Goal: Task Accomplishment & Management: Manage account settings

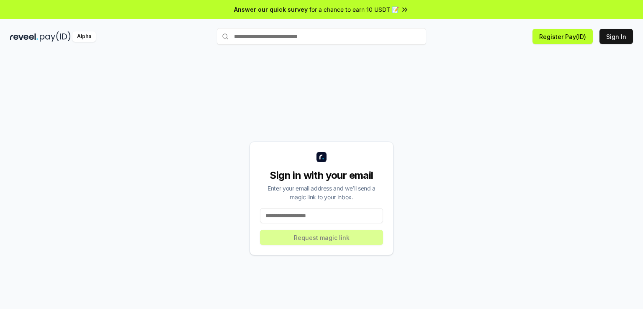
click at [316, 210] on input at bounding box center [321, 215] width 123 height 15
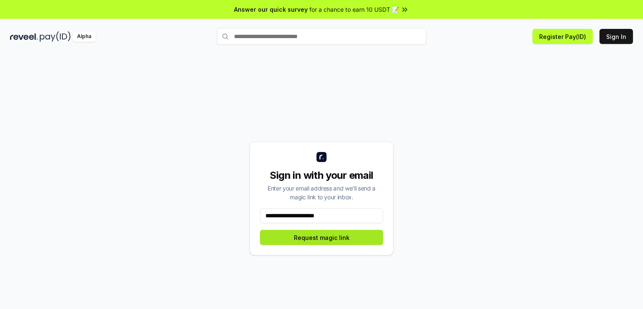
type input "**********"
click at [335, 240] on button "Request magic link" at bounding box center [321, 237] width 123 height 15
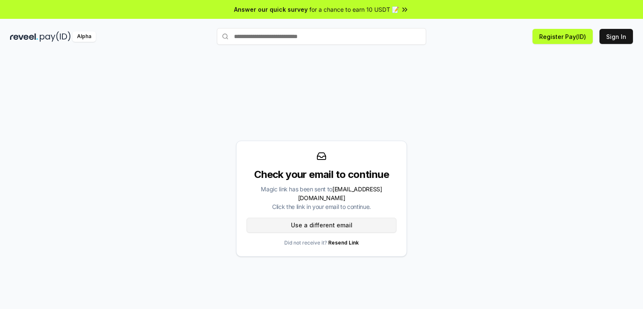
click at [338, 222] on button "Use a different email" at bounding box center [321, 225] width 150 height 15
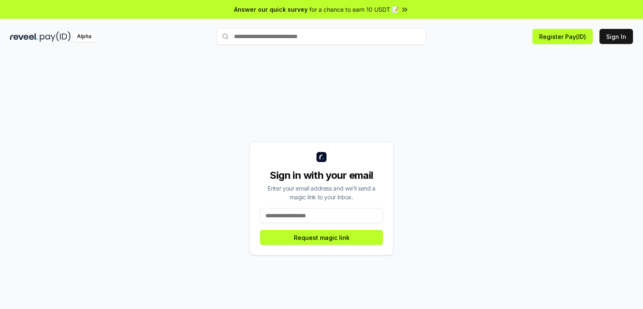
click at [330, 221] on input at bounding box center [321, 215] width 123 height 15
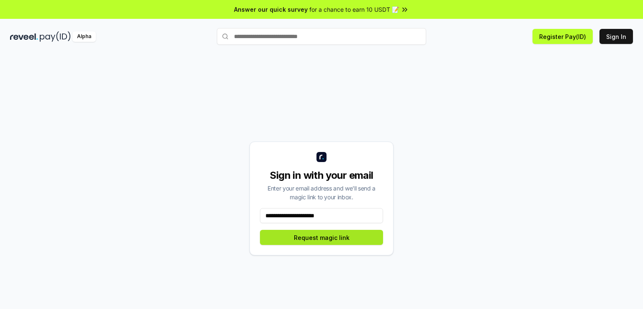
type input "**********"
click at [344, 237] on button "Request magic link" at bounding box center [321, 237] width 123 height 15
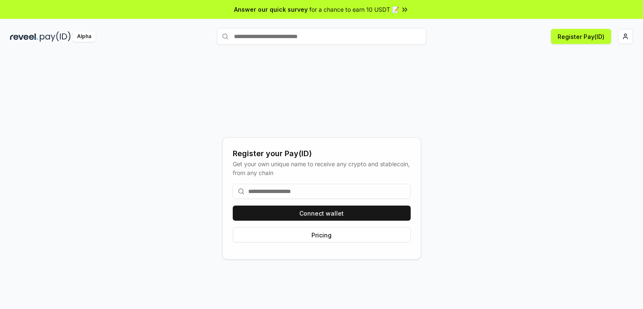
click at [281, 188] on input at bounding box center [322, 191] width 178 height 15
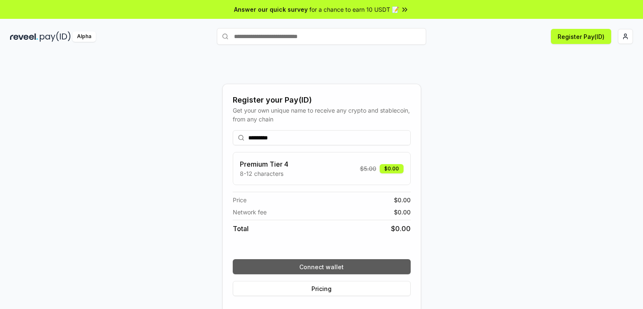
type input "*********"
click at [319, 268] on button "Connect wallet" at bounding box center [322, 266] width 178 height 15
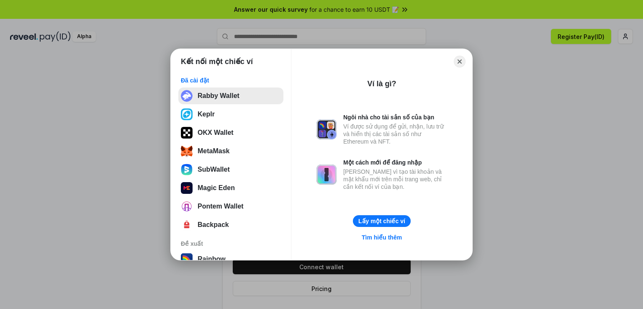
click at [221, 99] on button "Rabby Wallet" at bounding box center [230, 95] width 105 height 17
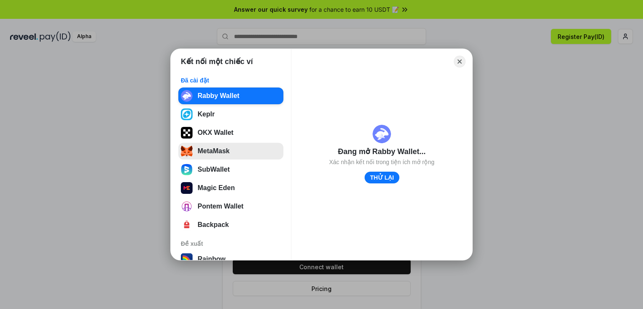
click at [228, 150] on button "MetaMask" at bounding box center [230, 151] width 105 height 17
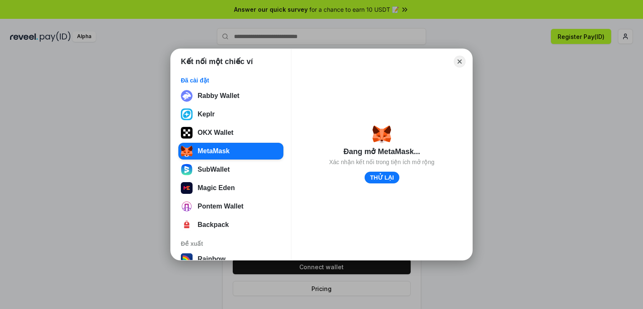
click at [302, 57] on div "Close" at bounding box center [381, 62] width 167 height 12
click at [460, 66] on div "Close Đang mở MetaMask... Xác nhận kết nối trong tiện ích mở rộng THỬ LẠI" at bounding box center [381, 154] width 167 height 197
click at [461, 59] on button "Close" at bounding box center [459, 61] width 13 height 13
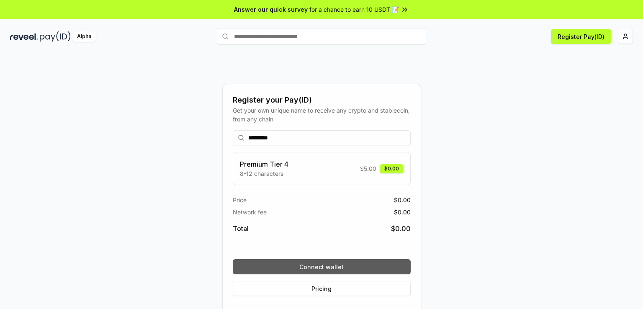
click at [334, 267] on button "Connect wallet" at bounding box center [322, 266] width 178 height 15
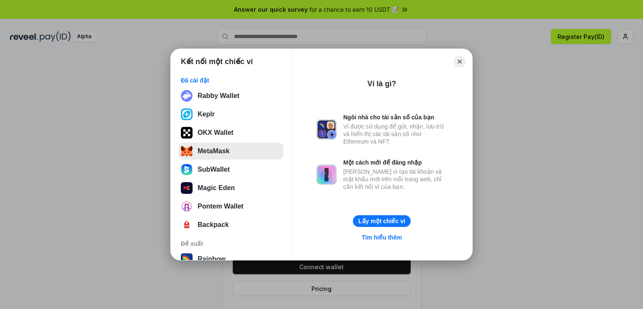
click at [216, 152] on button "MetaMask" at bounding box center [230, 151] width 105 height 17
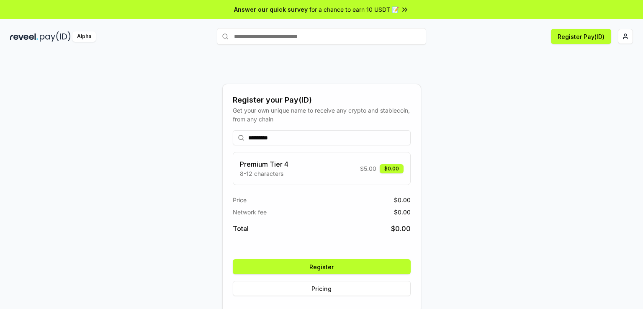
click at [302, 263] on button "Register" at bounding box center [322, 266] width 178 height 15
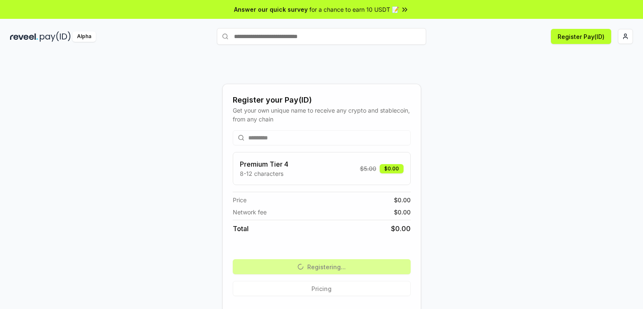
click at [550, 119] on div "Register your Pay(ID) Get your own unique name to receive any crypto and stable…" at bounding box center [321, 198] width 622 height 269
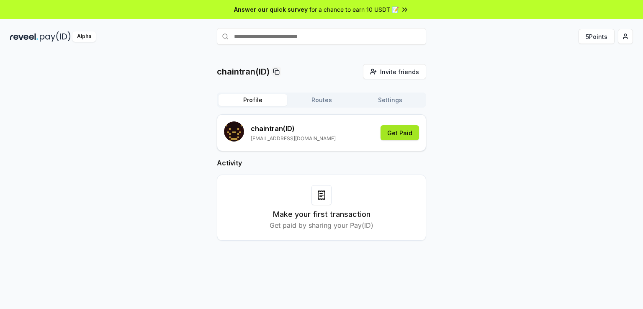
click at [407, 132] on button "Get Paid" at bounding box center [399, 132] width 38 height 15
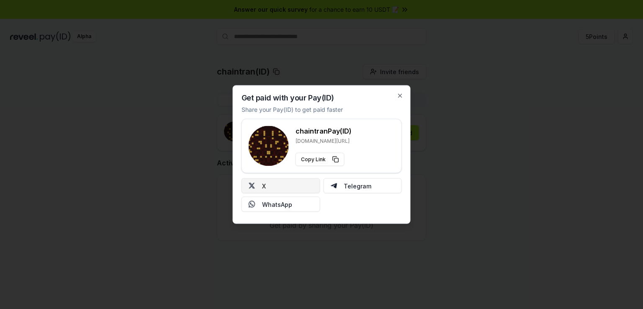
click at [279, 183] on button "X" at bounding box center [280, 185] width 79 height 15
click at [359, 187] on button "Telegram" at bounding box center [362, 185] width 79 height 15
click at [401, 94] on icon "button" at bounding box center [399, 95] width 3 height 3
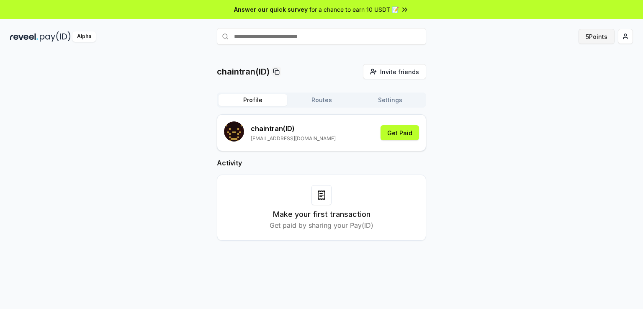
click at [594, 36] on button "5 Points" at bounding box center [596, 36] width 36 height 15
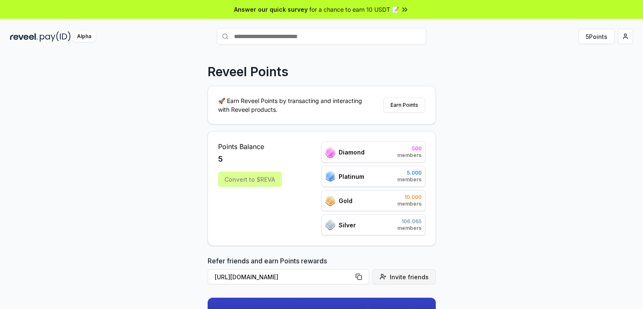
click at [407, 275] on span "Invite friends" at bounding box center [408, 276] width 39 height 9
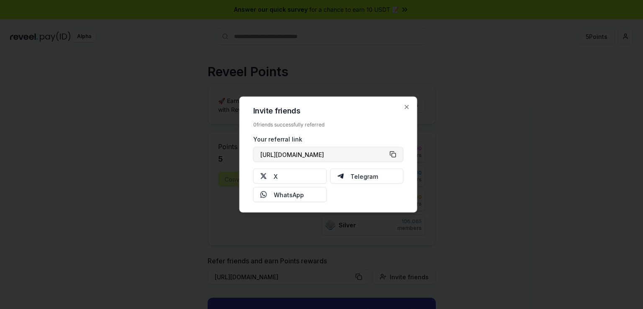
click at [392, 155] on button "https://reveel.id/refer/chaintran" at bounding box center [328, 154] width 150 height 15
click at [410, 108] on div "Invite friends 0 friends successfully referred Your referral link https://revee…" at bounding box center [328, 155] width 178 height 116
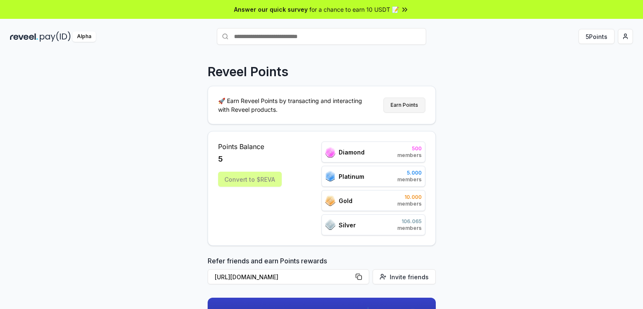
click at [405, 104] on button "Earn Points" at bounding box center [404, 104] width 42 height 15
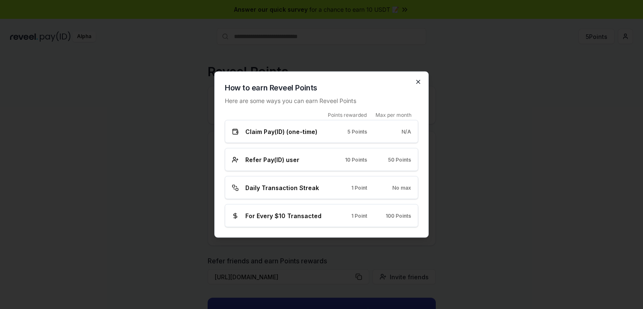
click at [416, 81] on icon "button" at bounding box center [418, 82] width 7 height 7
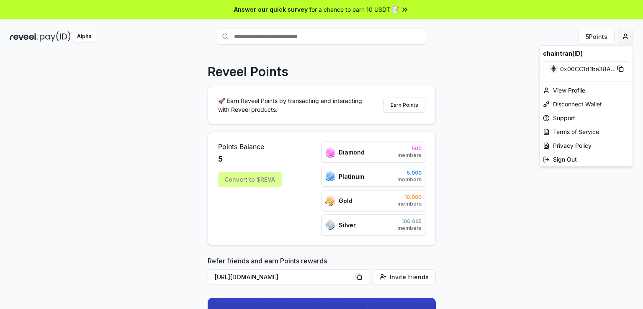
click at [627, 38] on html "Answer our quick survey for a chance to earn 10 USDT 📝 Alpha 5 Points Reveel Po…" at bounding box center [321, 154] width 643 height 309
click at [590, 68] on span "0x00CC1d1ba38A ..." at bounding box center [588, 68] width 56 height 9
click at [572, 93] on div "View Profile" at bounding box center [585, 90] width 93 height 14
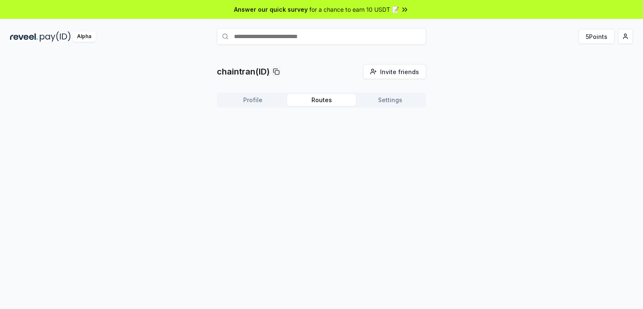
click at [333, 98] on button "Routes" at bounding box center [321, 100] width 69 height 12
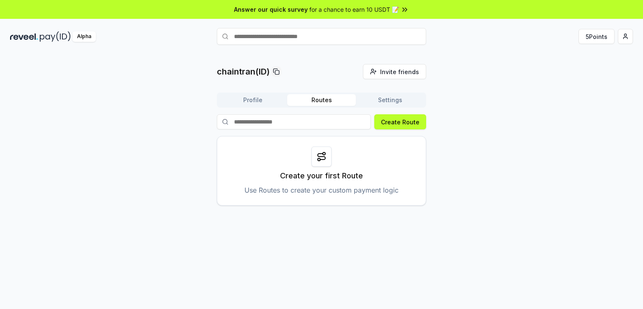
click at [386, 102] on button "Settings" at bounding box center [390, 100] width 69 height 12
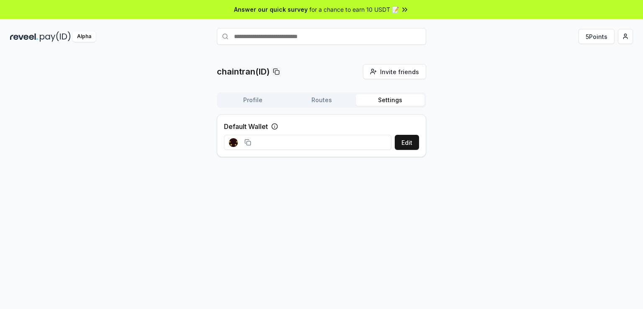
click at [300, 138] on input at bounding box center [307, 142] width 167 height 15
drag, startPoint x: 276, startPoint y: 144, endPoint x: 257, endPoint y: 145, distance: 18.8
click at [275, 144] on input at bounding box center [307, 142] width 167 height 15
click at [245, 142] on icon at bounding box center [247, 141] width 4 height 4
click at [402, 147] on button "Edit" at bounding box center [406, 142] width 24 height 15
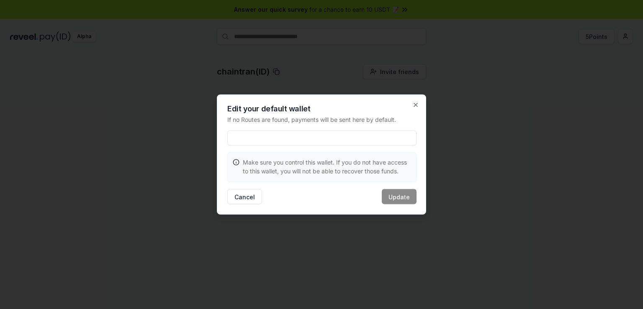
click at [415, 109] on h2 "Edit your default wallet" at bounding box center [321, 109] width 189 height 8
click at [415, 104] on icon "button" at bounding box center [415, 104] width 3 height 3
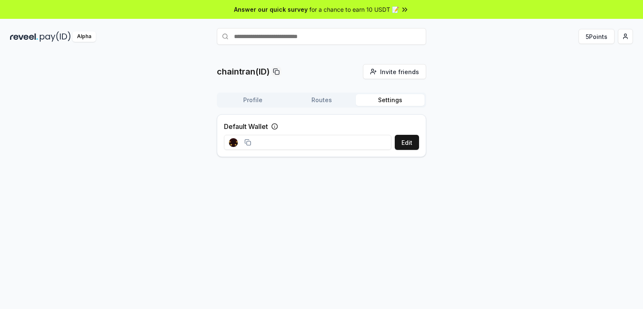
click at [402, 9] on icon at bounding box center [404, 9] width 8 height 8
click at [600, 33] on button "5 Points" at bounding box center [596, 36] width 36 height 15
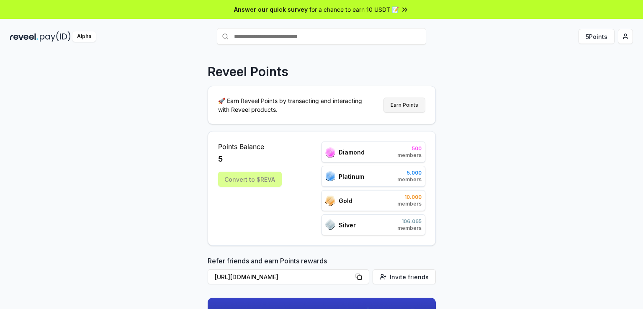
click at [396, 106] on button "Earn Points" at bounding box center [404, 104] width 42 height 15
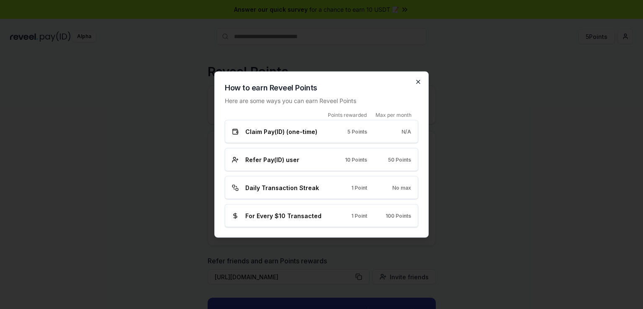
click at [415, 84] on icon "button" at bounding box center [418, 82] width 7 height 7
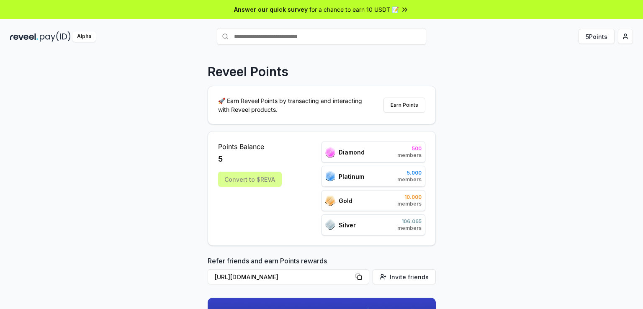
click at [329, 33] on input "text" at bounding box center [321, 36] width 209 height 17
click at [621, 36] on html "Answer our quick survey for a chance to earn 10 USDT 📝 Alpha 5 Points Reveel Po…" at bounding box center [321, 154] width 643 height 309
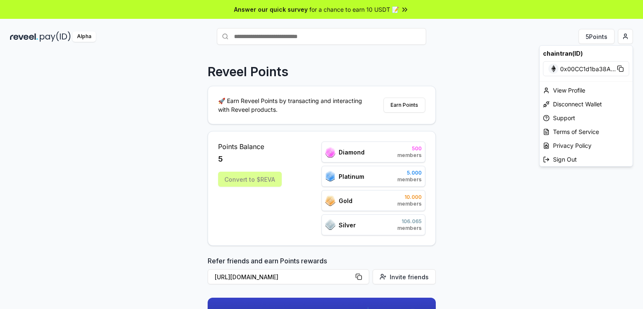
drag, startPoint x: 322, startPoint y: 63, endPoint x: 320, endPoint y: 59, distance: 4.9
click at [320, 60] on html "Answer our quick survey for a chance to earn 10 USDT 📝 Alpha 5 Points Reveel Po…" at bounding box center [321, 154] width 643 height 309
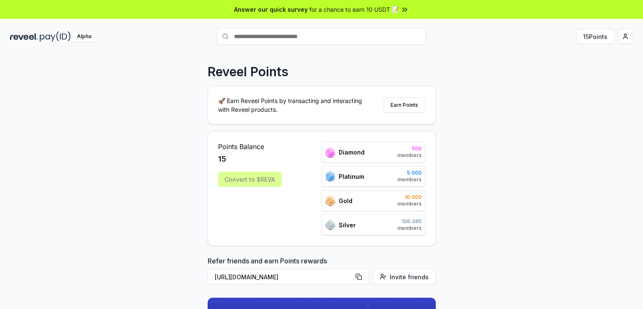
drag, startPoint x: 286, startPoint y: 39, endPoint x: 293, endPoint y: 35, distance: 7.7
click at [287, 38] on input "text" at bounding box center [321, 36] width 209 height 17
type input "***"
click at [414, 58] on span "Pay" at bounding box center [414, 52] width 16 height 13
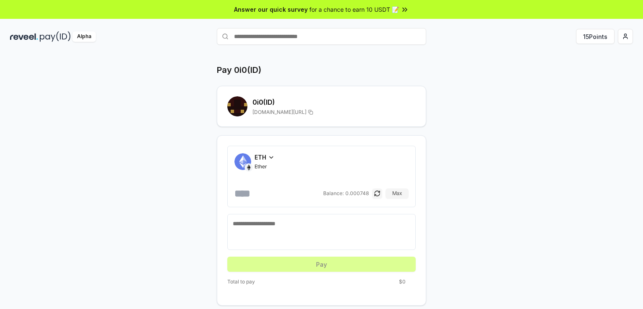
click at [269, 158] on icon at bounding box center [271, 157] width 7 height 7
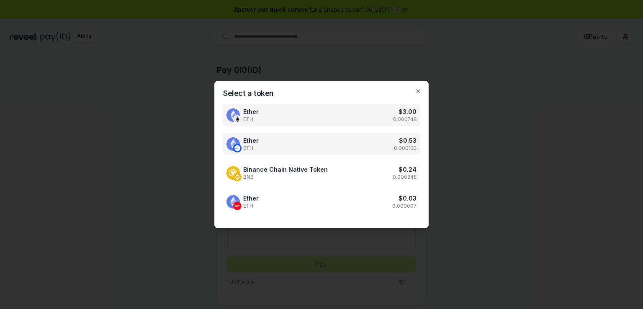
click at [338, 147] on div "Ether ETH $ 0.53 0.000133" at bounding box center [321, 144] width 197 height 22
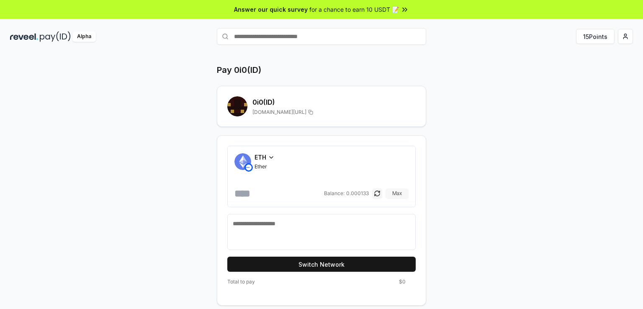
click at [398, 190] on button "Max" at bounding box center [396, 193] width 23 height 10
type input "**********"
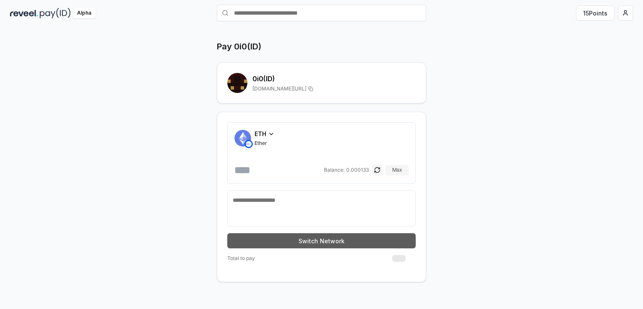
click at [301, 243] on button "Switch Network" at bounding box center [321, 240] width 188 height 15
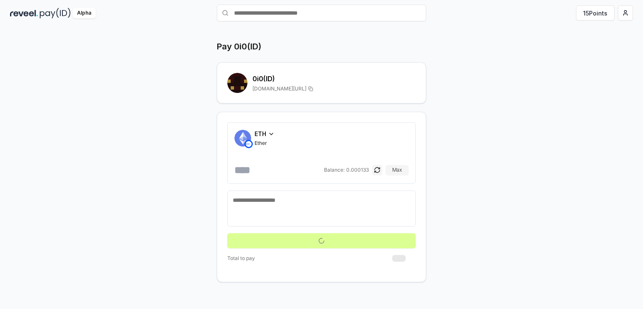
scroll to position [0, 0]
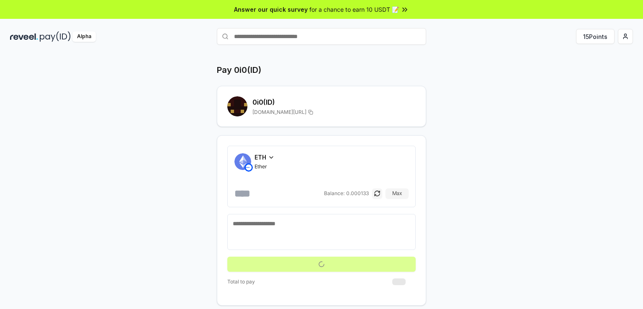
click at [360, 106] on h2 "0i0 (ID)" at bounding box center [333, 102] width 163 height 10
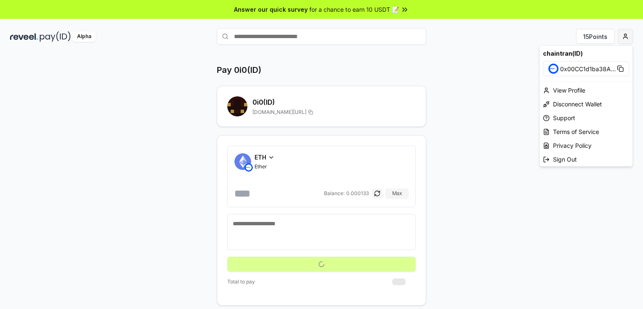
click at [632, 35] on html "**********" at bounding box center [321, 154] width 643 height 309
click at [570, 87] on div "View Profile" at bounding box center [585, 90] width 93 height 14
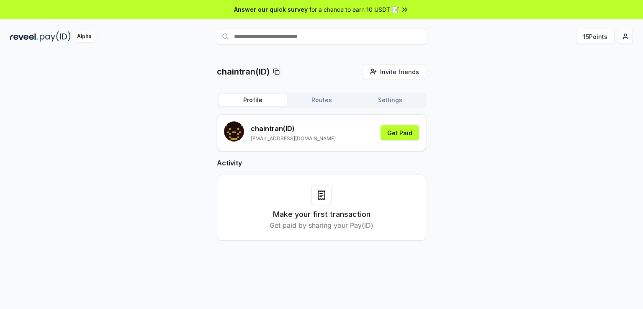
click at [317, 97] on button "Routes" at bounding box center [321, 100] width 69 height 12
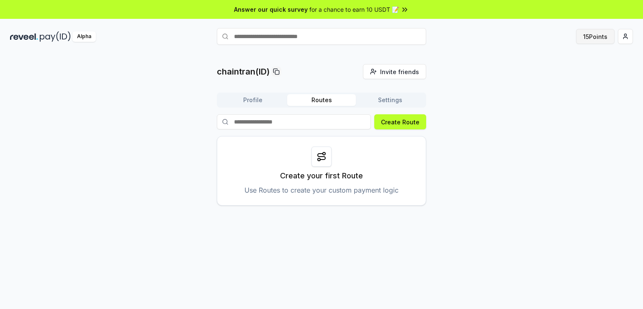
click at [599, 34] on button "15 Points" at bounding box center [595, 36] width 38 height 15
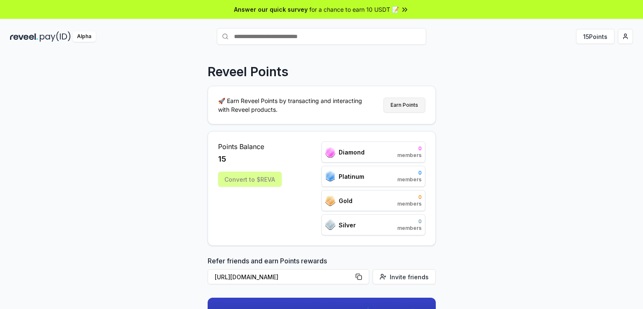
click at [393, 106] on button "Earn Points" at bounding box center [404, 104] width 42 height 15
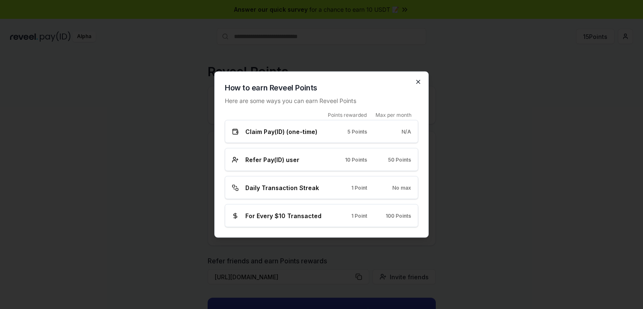
click at [415, 84] on icon "button" at bounding box center [418, 82] width 7 height 7
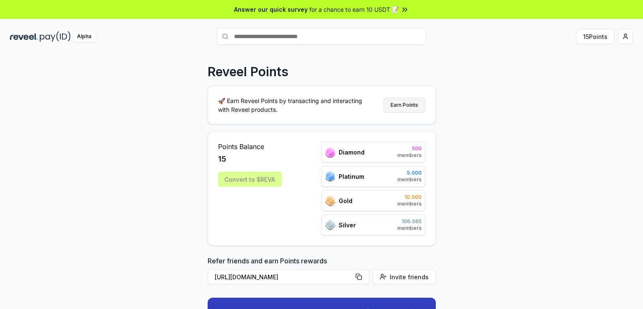
click at [396, 99] on button "Earn Points" at bounding box center [404, 104] width 42 height 15
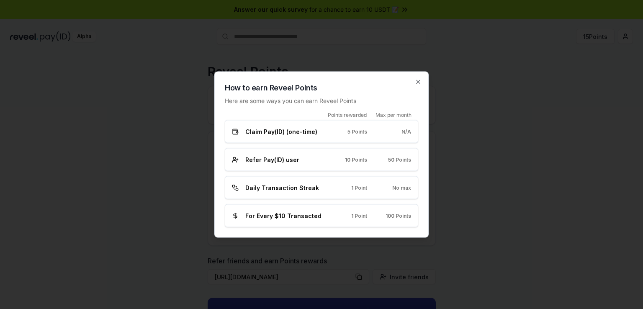
drag, startPoint x: 318, startPoint y: 154, endPoint x: 248, endPoint y: 189, distance: 77.8
click at [248, 189] on span "Daily Transaction Streak" at bounding box center [282, 187] width 74 height 9
click at [413, 83] on h2 "How to earn Reveel Points" at bounding box center [321, 88] width 193 height 12
click at [418, 82] on icon "button" at bounding box center [417, 81] width 3 height 3
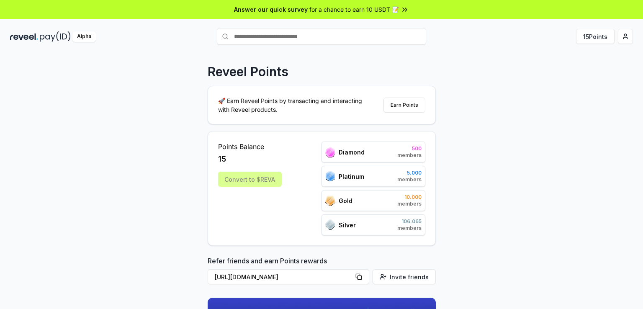
click at [366, 151] on div "Diamond 500 members" at bounding box center [373, 151] width 104 height 21
click at [402, 102] on button "Earn Points" at bounding box center [404, 104] width 42 height 15
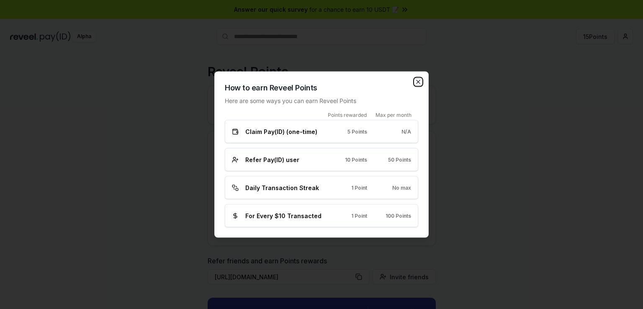
click at [420, 84] on icon "button" at bounding box center [418, 82] width 7 height 7
